Goal: Information Seeking & Learning: Learn about a topic

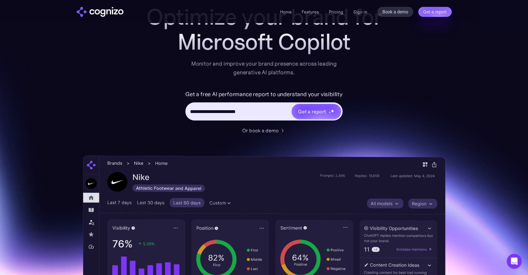
scroll to position [42, 0]
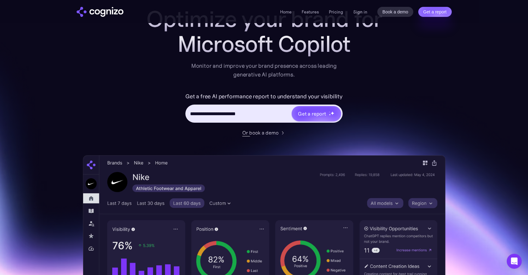
click at [267, 133] on div "Or book a demo" at bounding box center [260, 133] width 36 height 8
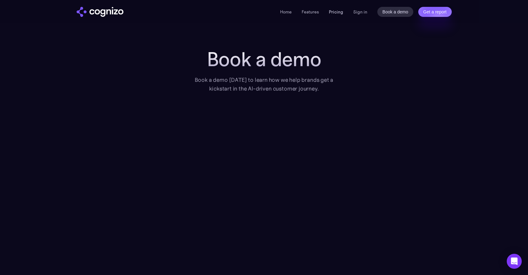
click at [337, 14] on link "Pricing" at bounding box center [336, 12] width 14 height 6
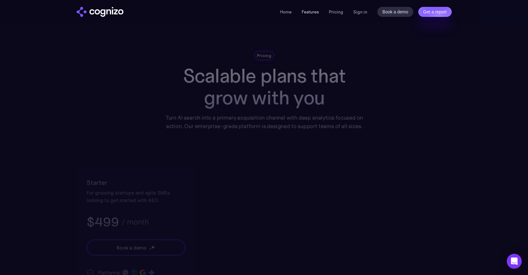
click at [310, 12] on link "Features" at bounding box center [310, 12] width 17 height 6
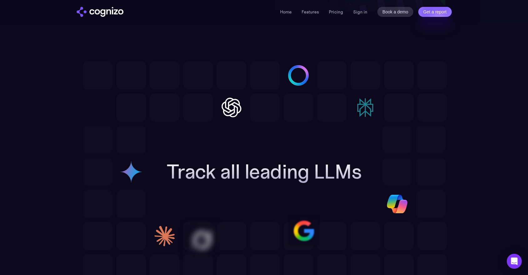
scroll to position [1684, 0]
